Goal: Information Seeking & Learning: Learn about a topic

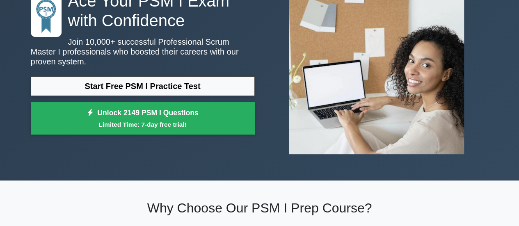
scroll to position [77, 0]
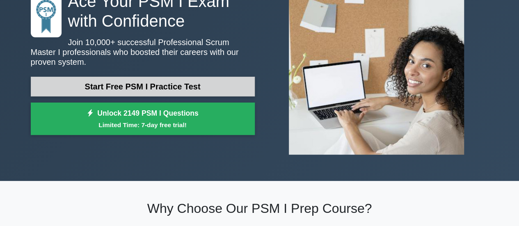
click at [226, 85] on link "Start Free PSM I Practice Test" at bounding box center [143, 87] width 224 height 20
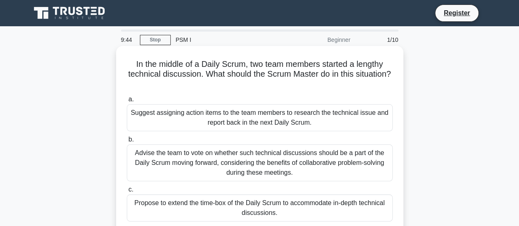
click at [161, 117] on div "Suggest assigning action items to the team members to research the technical is…" at bounding box center [260, 117] width 266 height 27
click at [127, 102] on input "a. Suggest assigning action items to the team members to research the technical…" at bounding box center [127, 99] width 0 height 5
